Goal: Transaction & Acquisition: Book appointment/travel/reservation

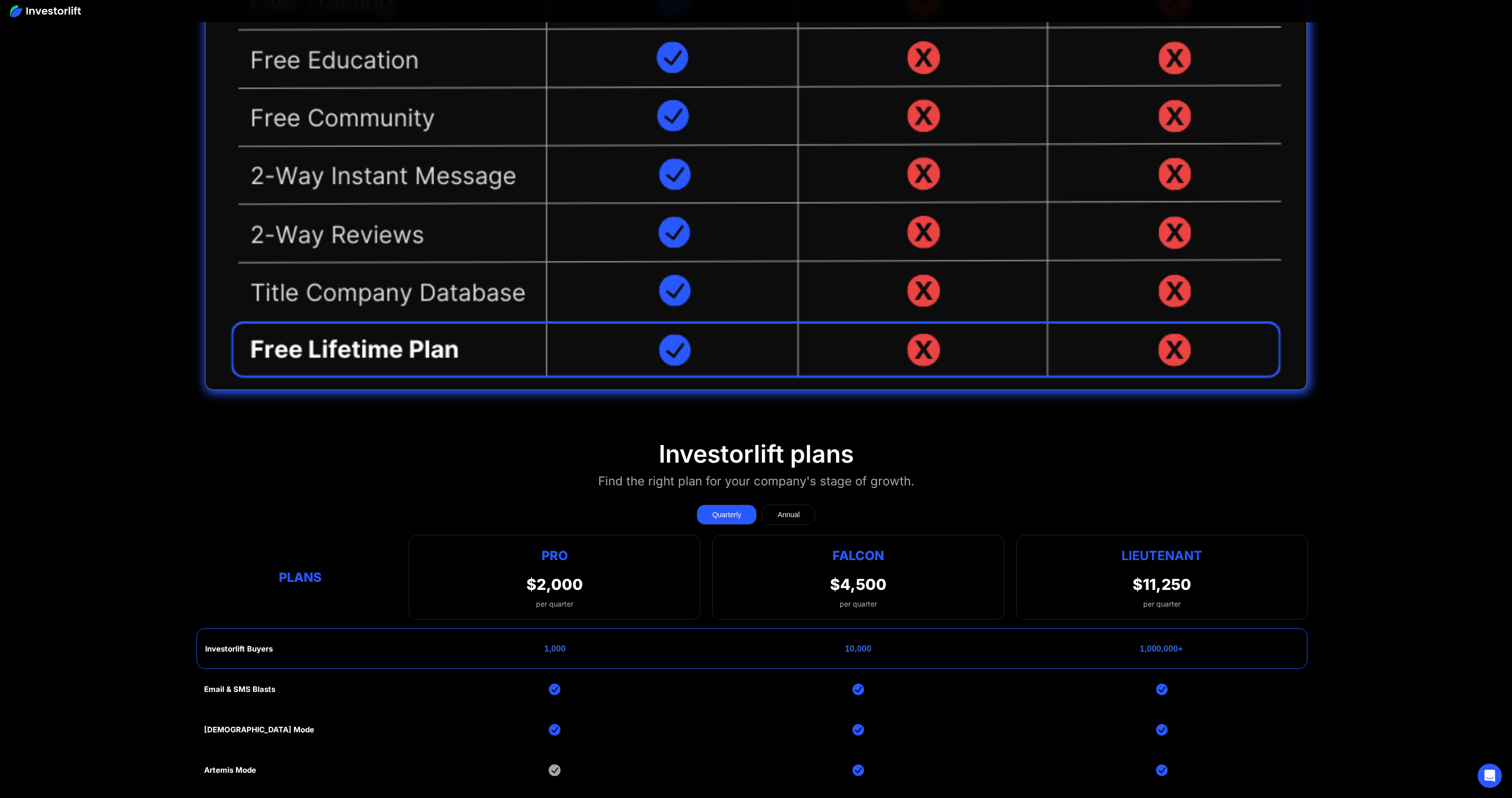
scroll to position [1843, 0]
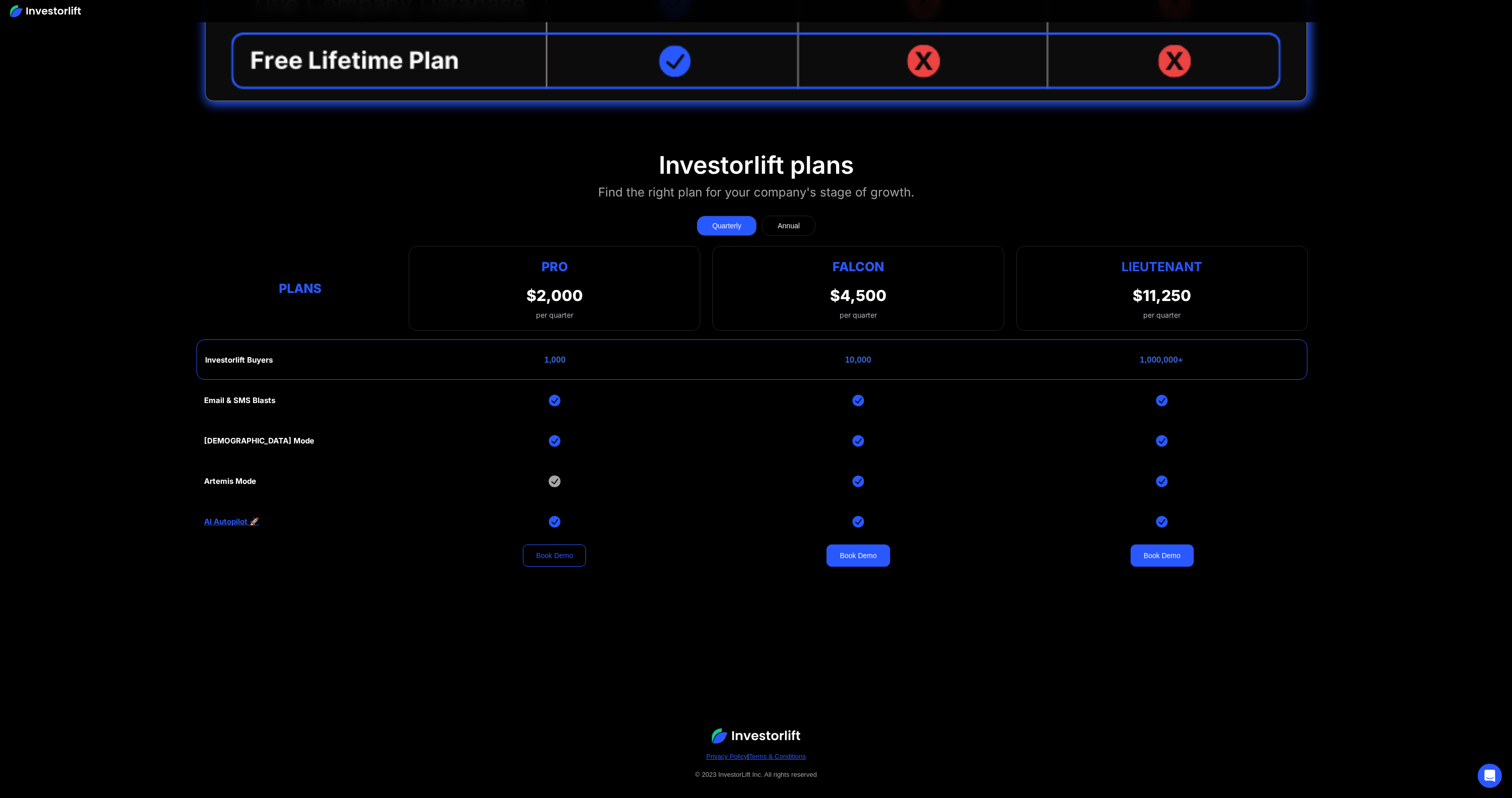
click at [556, 546] on link "Book Demo" at bounding box center [554, 556] width 63 height 23
